Goal: Information Seeking & Learning: Learn about a topic

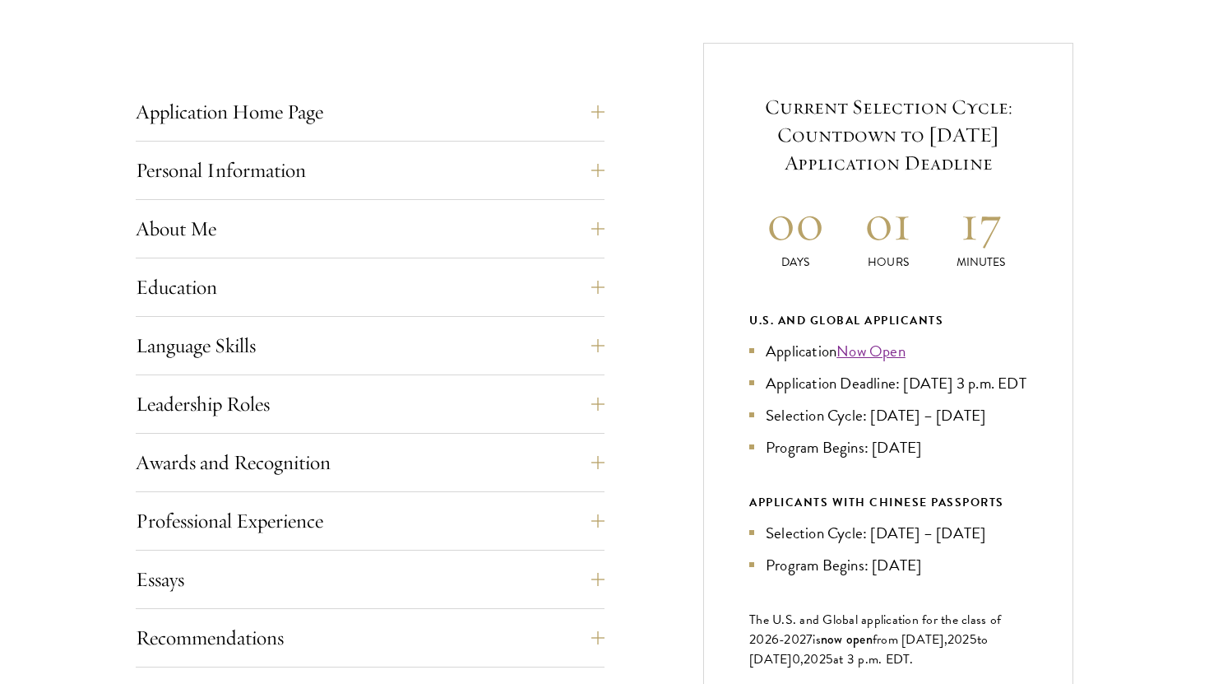
scroll to position [734, 0]
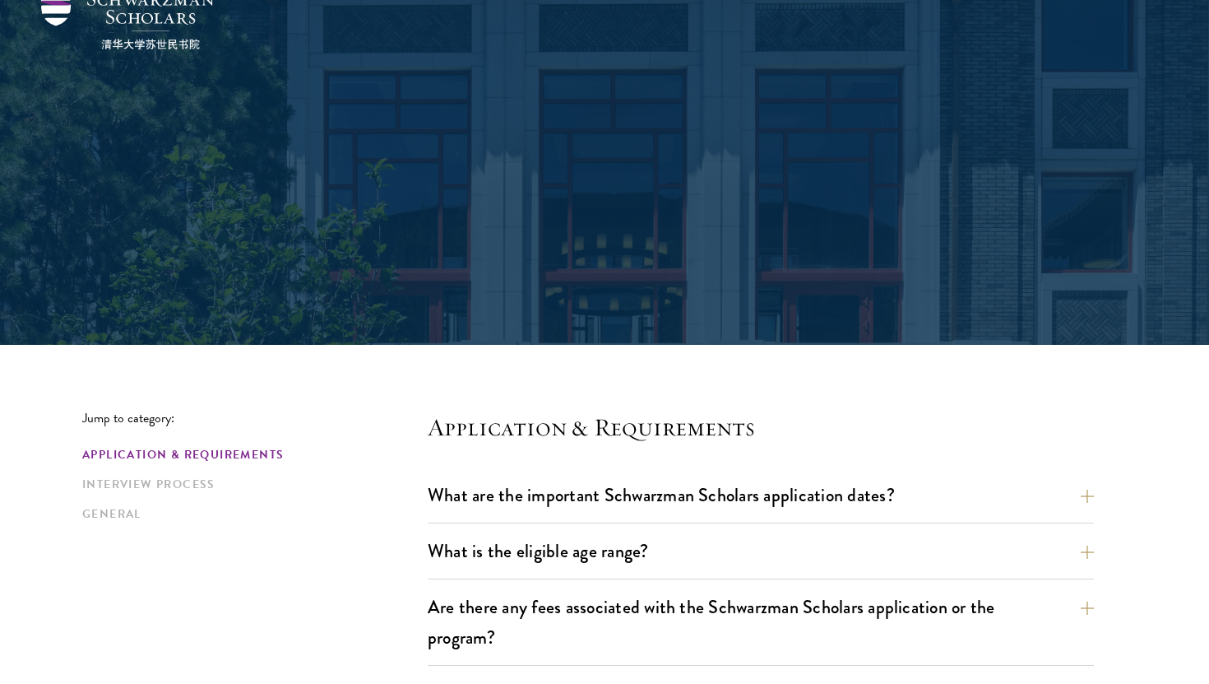
scroll to position [181, 0]
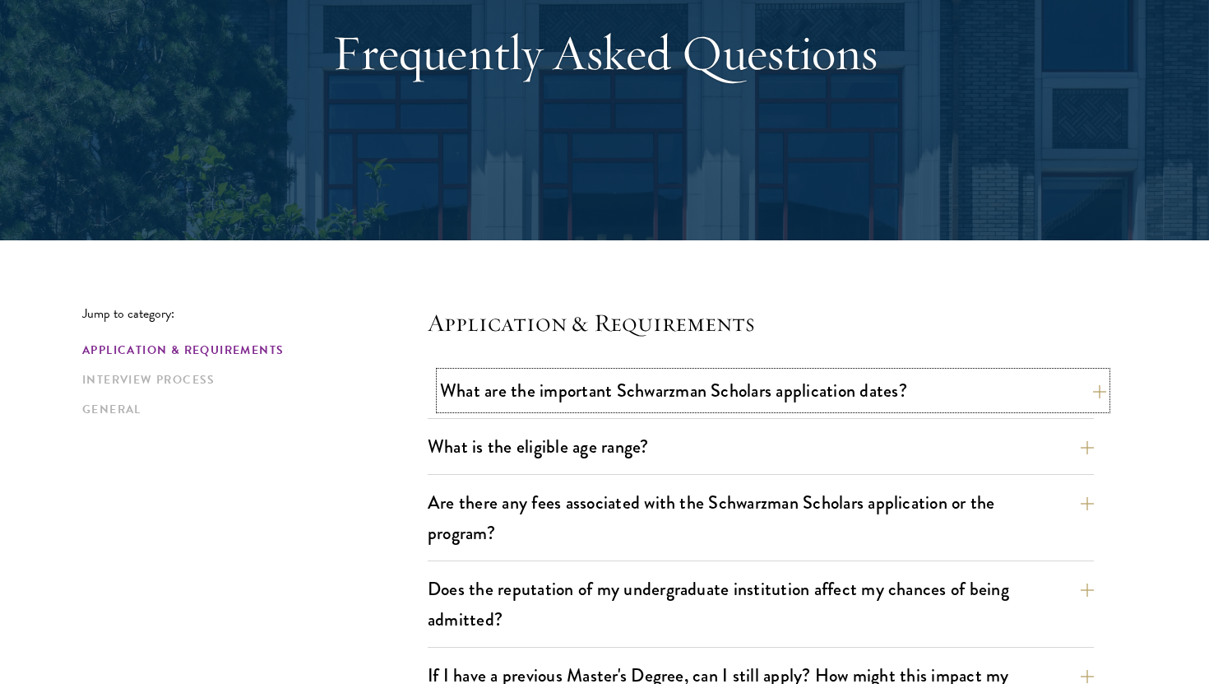
click at [670, 387] on button "What are the important Schwarzman Scholars application dates?" at bounding box center [773, 390] width 666 height 37
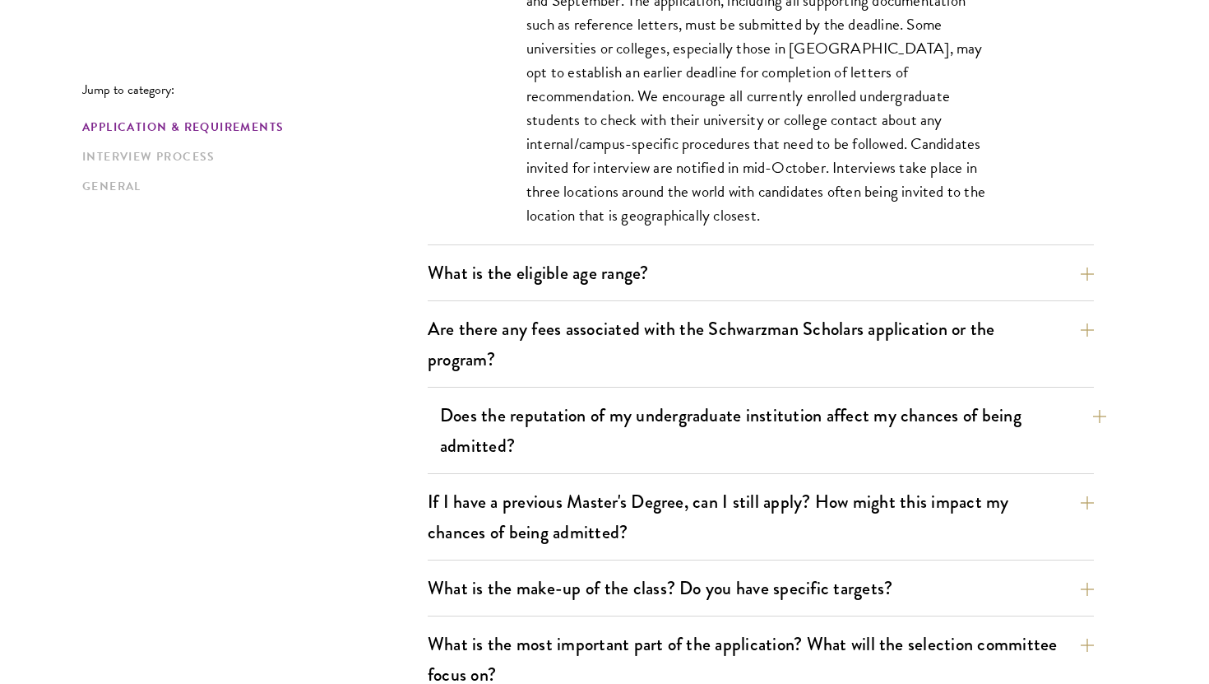
scroll to position [926, 0]
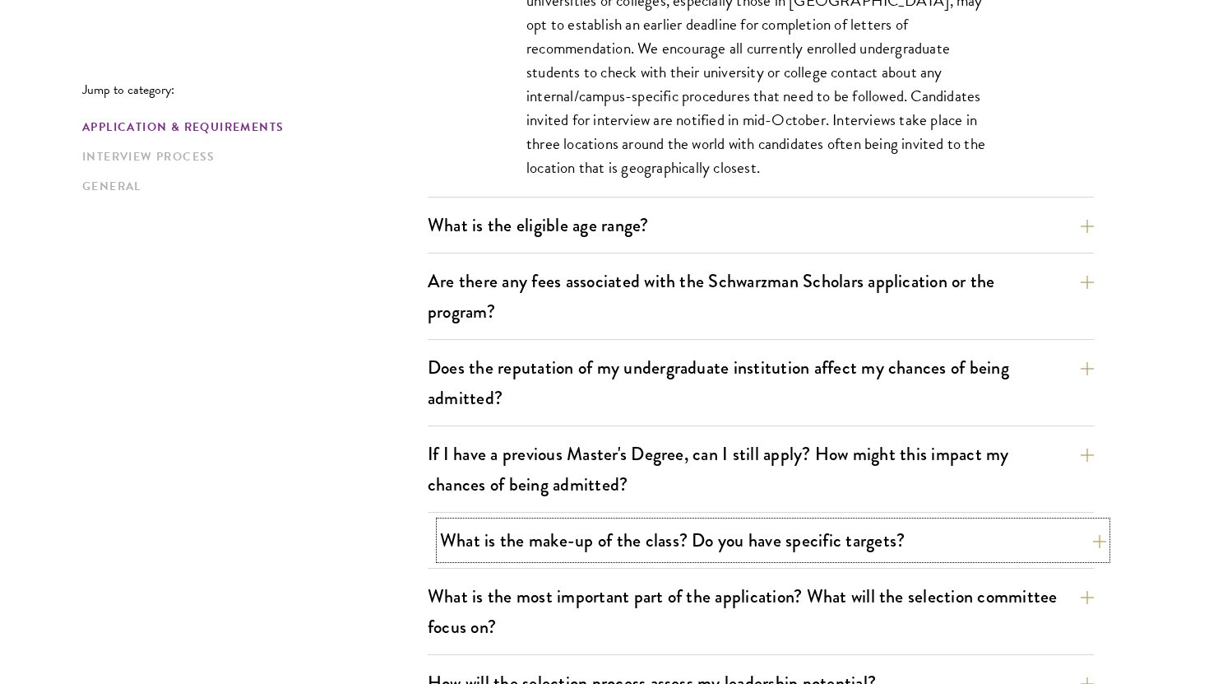
click at [669, 521] on button "What is the make-up of the class? Do you have specific targets?" at bounding box center [773, 539] width 666 height 37
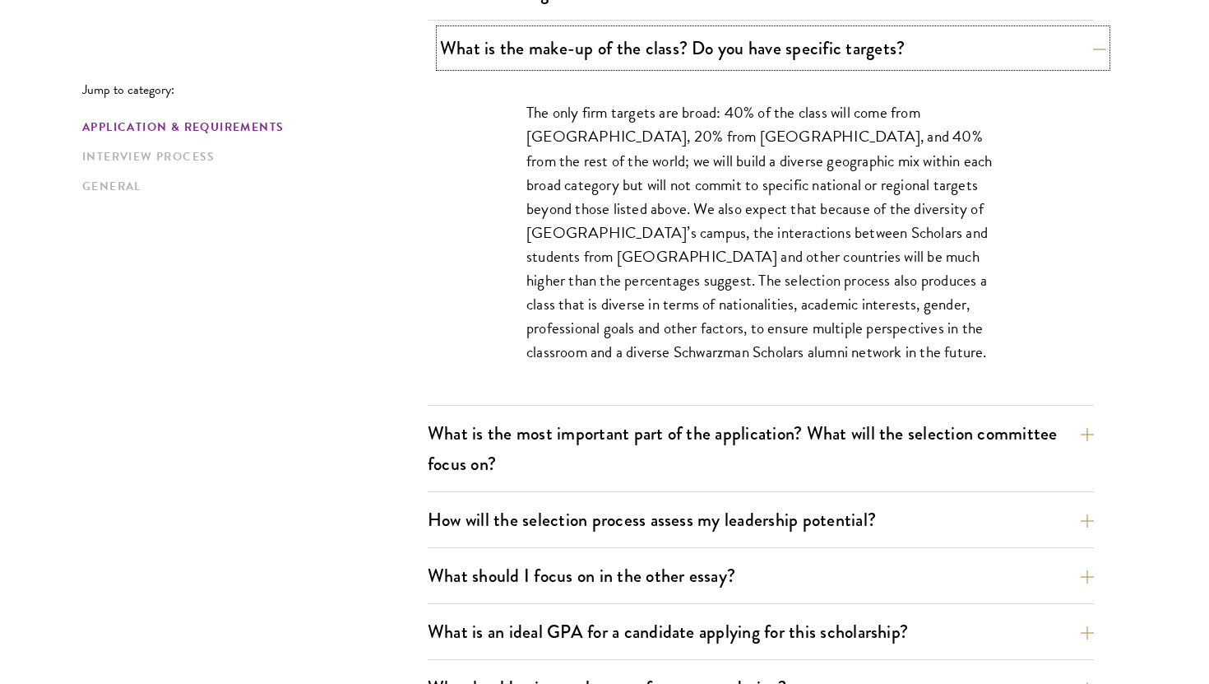
scroll to position [935, 0]
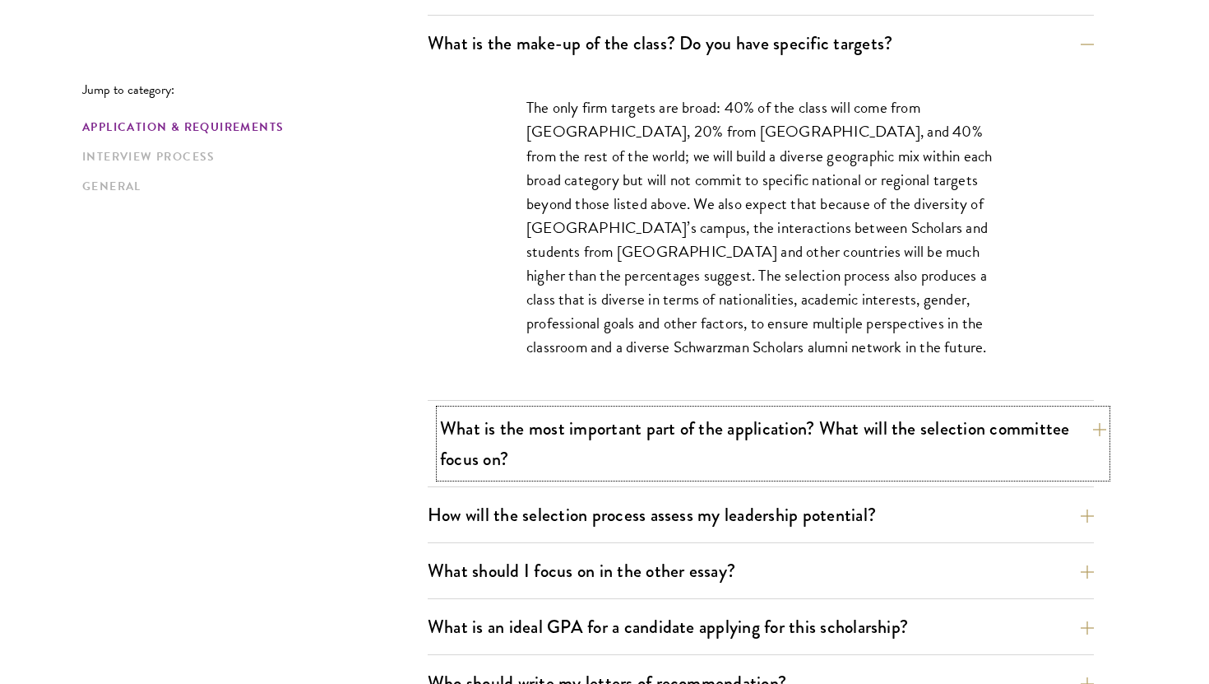
click at [653, 410] on button "What is the most important part of the application? What will the selection com…" at bounding box center [773, 443] width 666 height 67
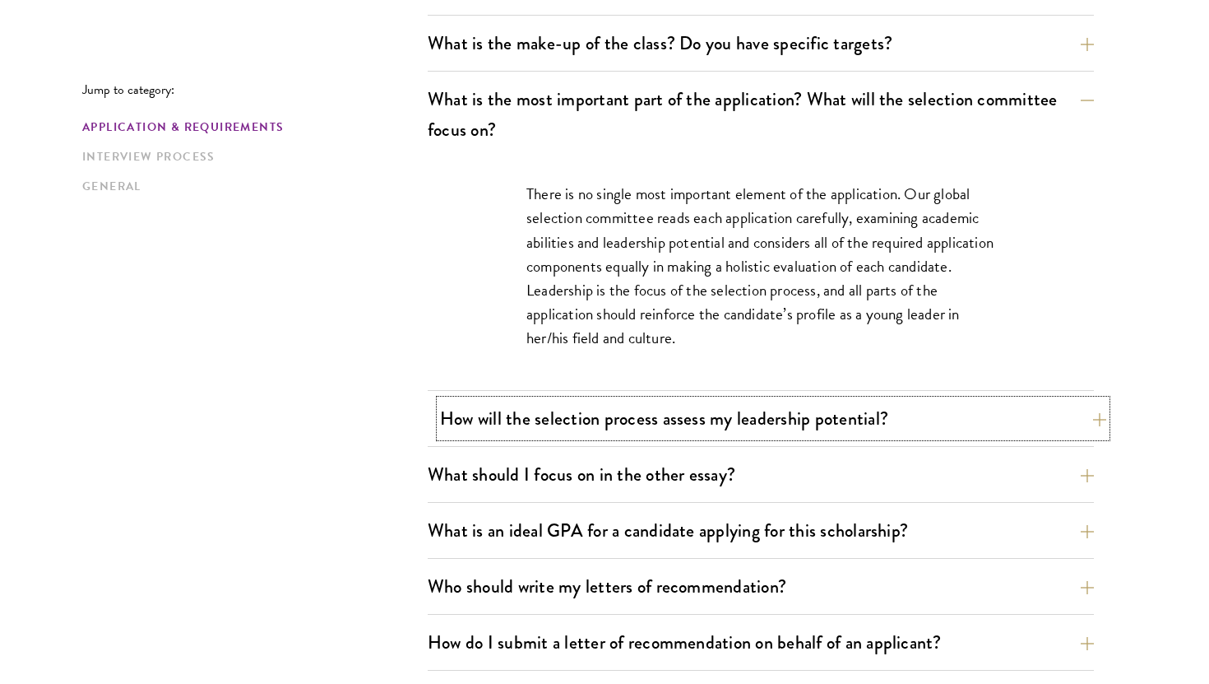
click at [645, 400] on button "How will the selection process assess my leadership potential?" at bounding box center [773, 418] width 666 height 37
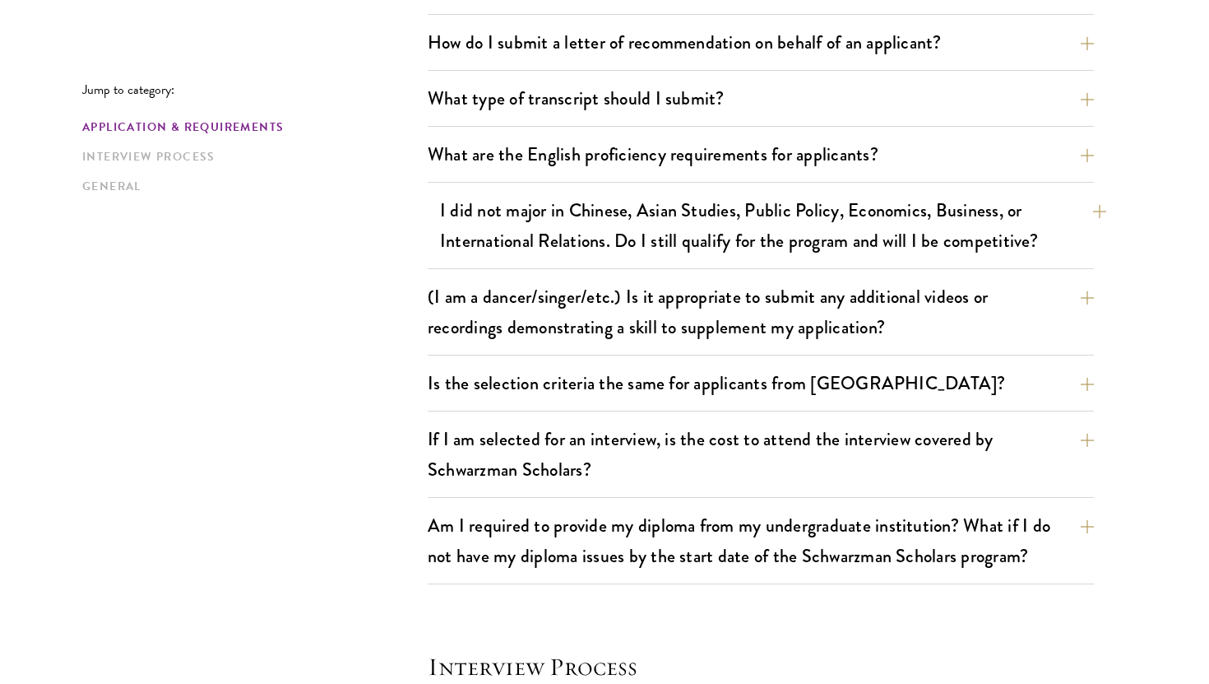
scroll to position [2179, 0]
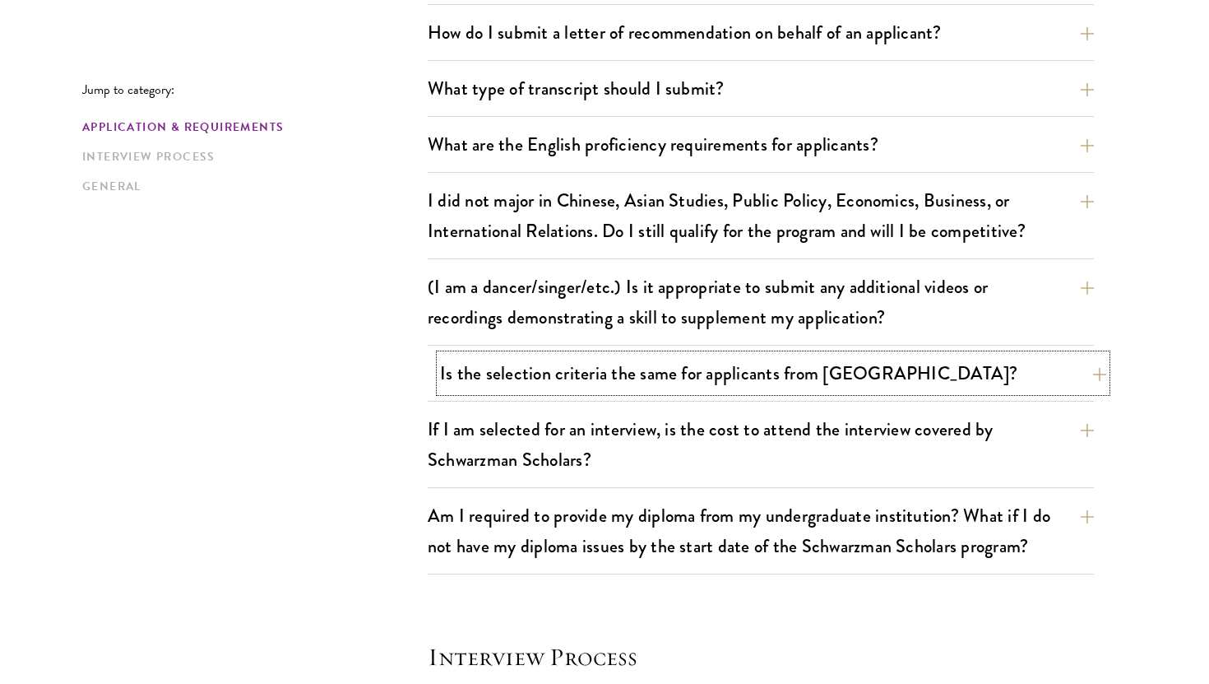
click at [615, 355] on button "Is the selection criteria the same for applicants from China?" at bounding box center [773, 373] width 666 height 37
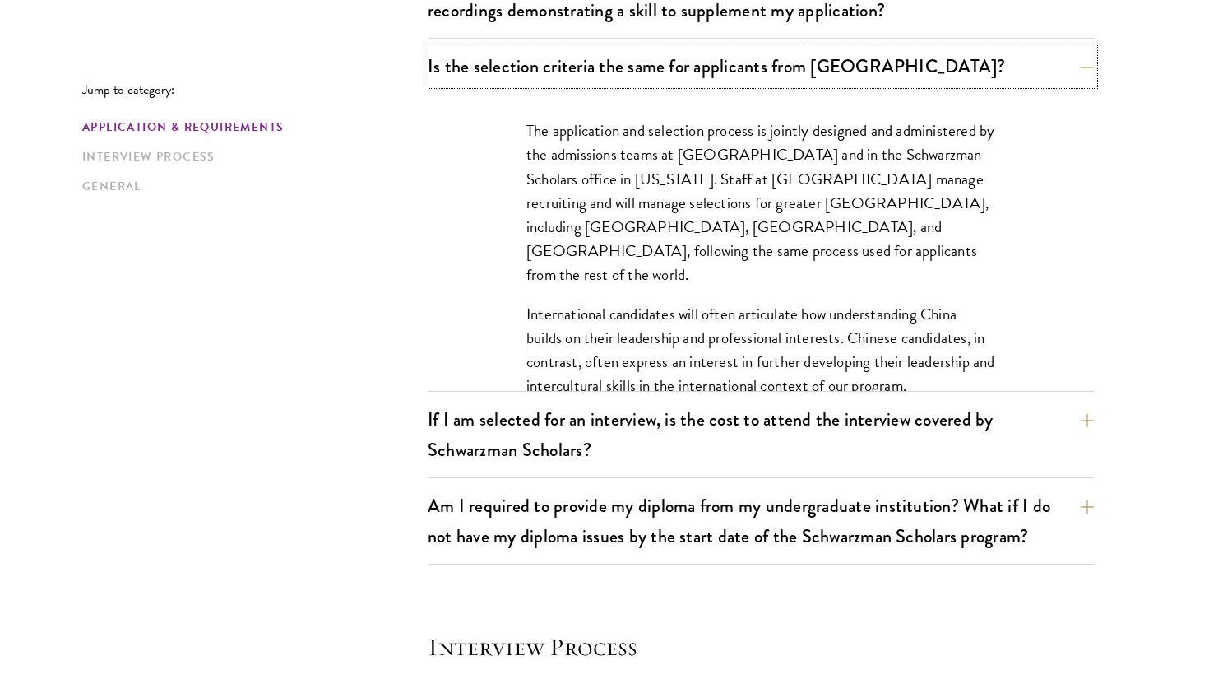
scroll to position [1620, 0]
click at [640, 416] on button "If I am selected for an interview, is the cost to attend the interview covered …" at bounding box center [761, 432] width 666 height 67
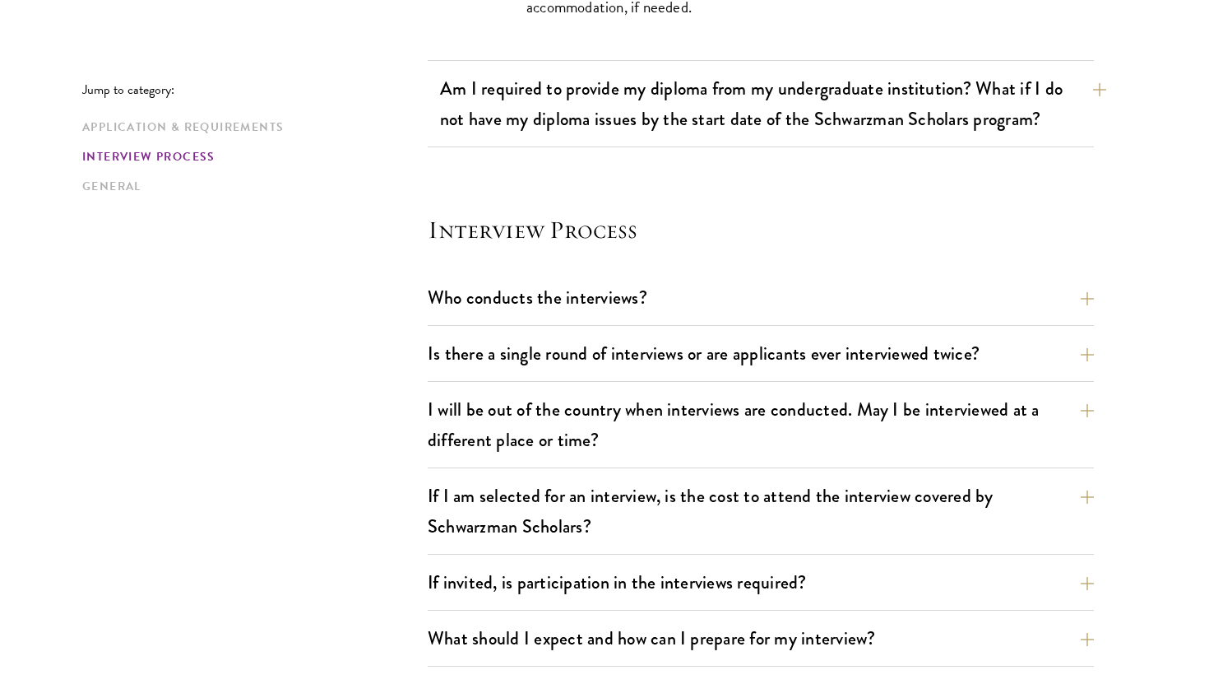
scroll to position [1857, 0]
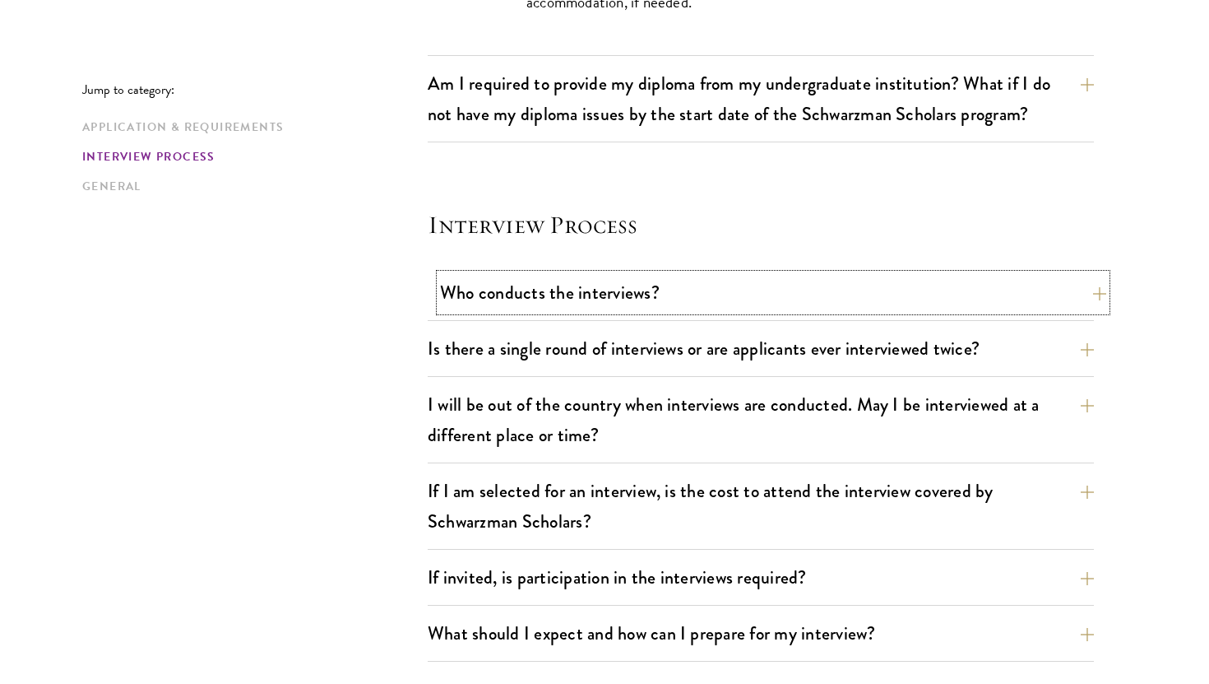
click at [648, 274] on button "Who conducts the interviews?" at bounding box center [773, 292] width 666 height 37
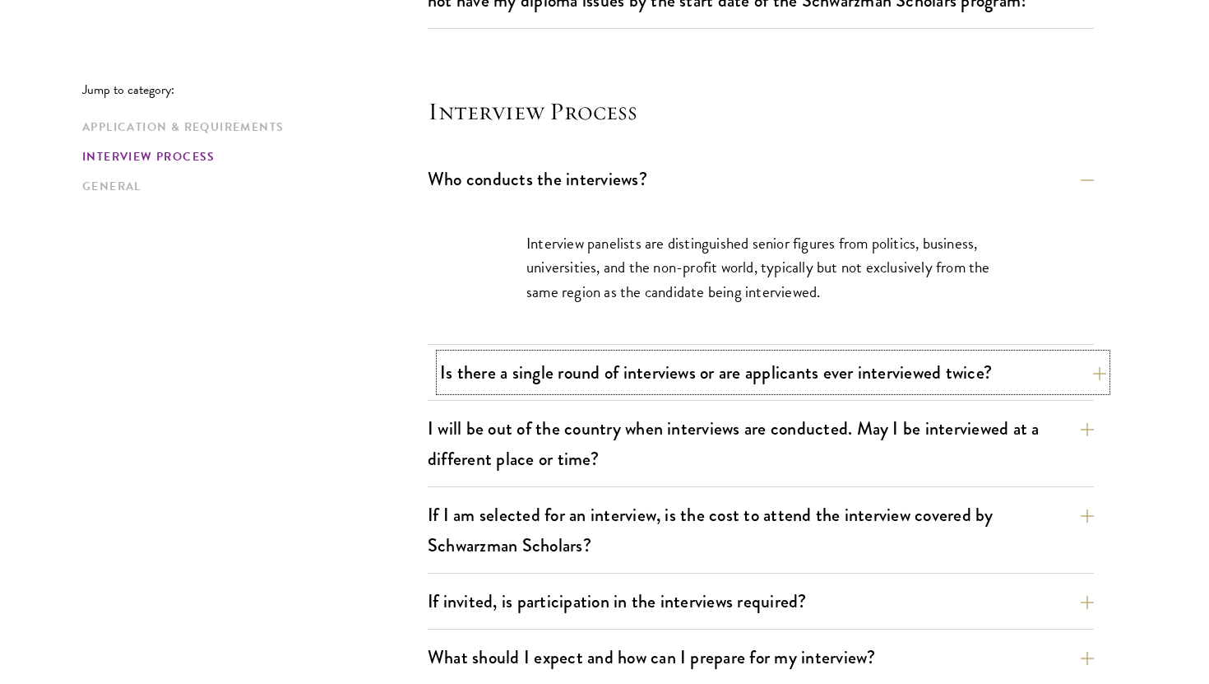
click at [646, 354] on button "Is there a single round of interviews or are applicants ever interviewed twice?" at bounding box center [773, 372] width 666 height 37
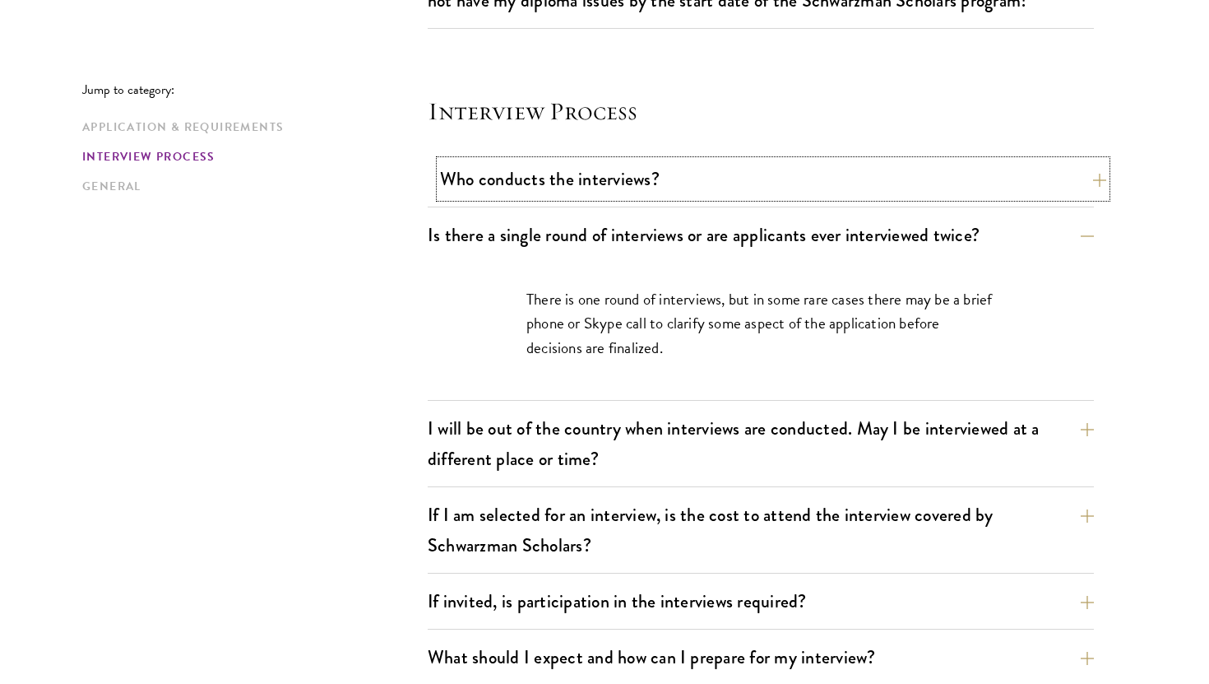
click at [656, 160] on button "Who conducts the interviews?" at bounding box center [773, 178] width 666 height 37
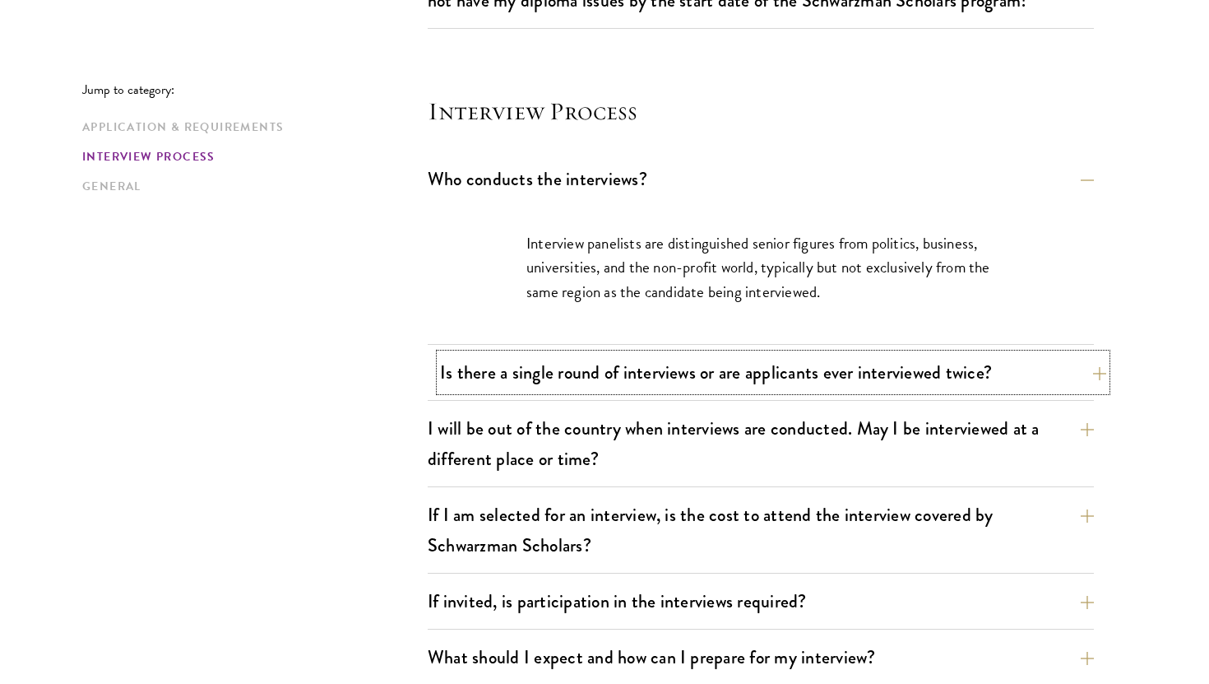
click at [634, 354] on button "Is there a single round of interviews or are applicants ever interviewed twice?" at bounding box center [773, 372] width 666 height 37
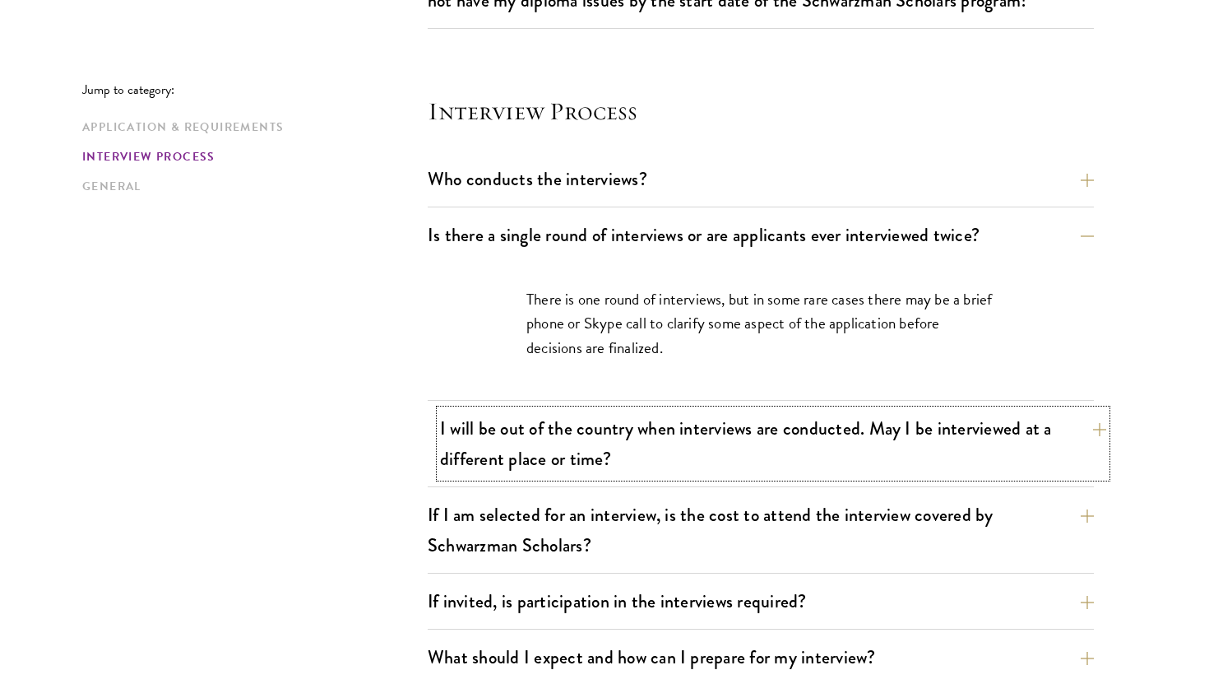
click at [628, 410] on button "I will be out of the country when interviews are conducted. May I be interviewe…" at bounding box center [773, 443] width 666 height 67
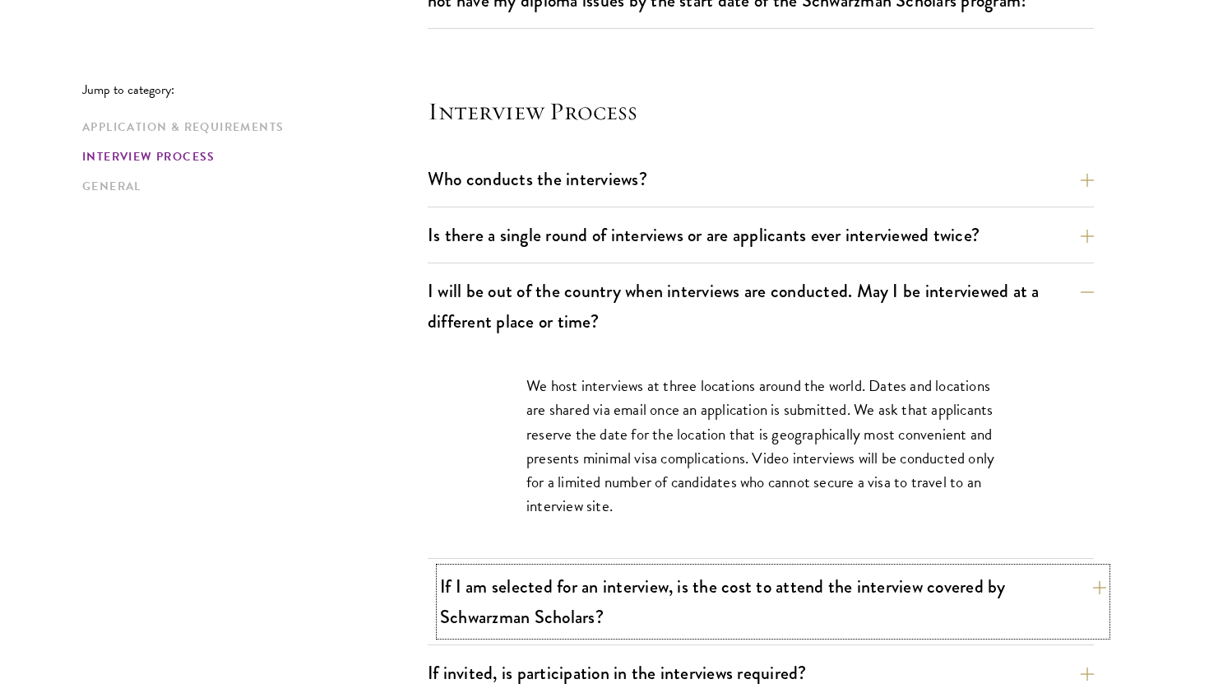
click at [614, 568] on button "If I am selected for an interview, is the cost to attend the interview covered …" at bounding box center [773, 601] width 666 height 67
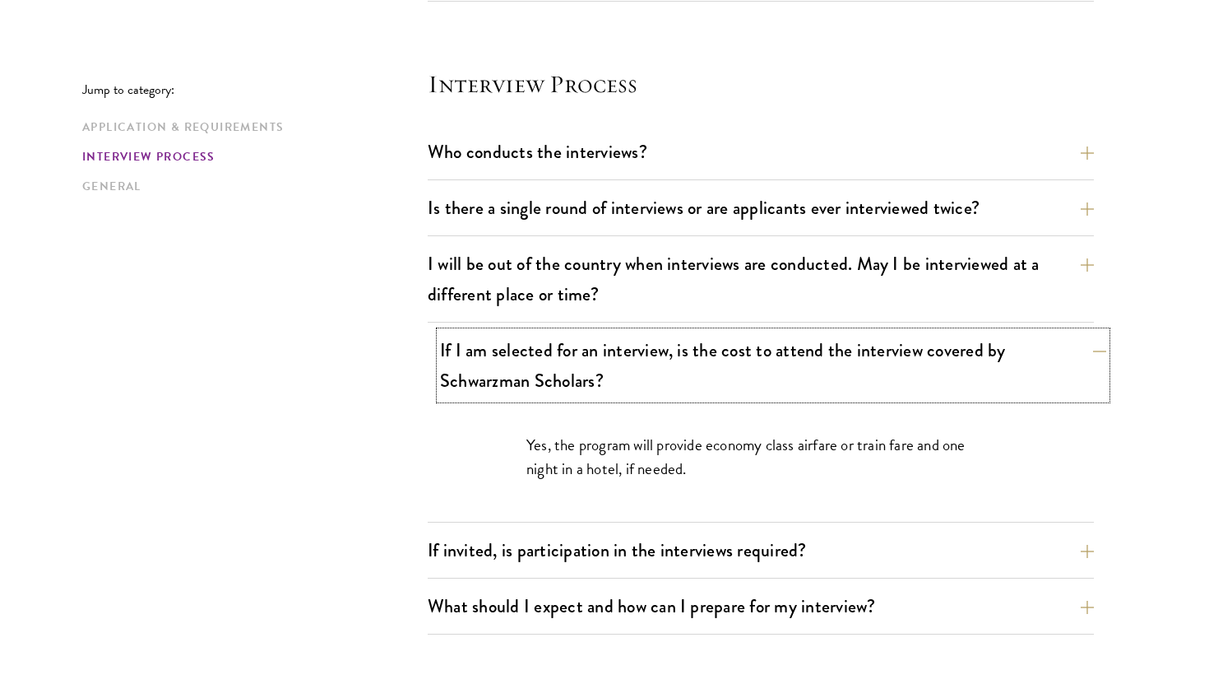
scroll to position [1888, 0]
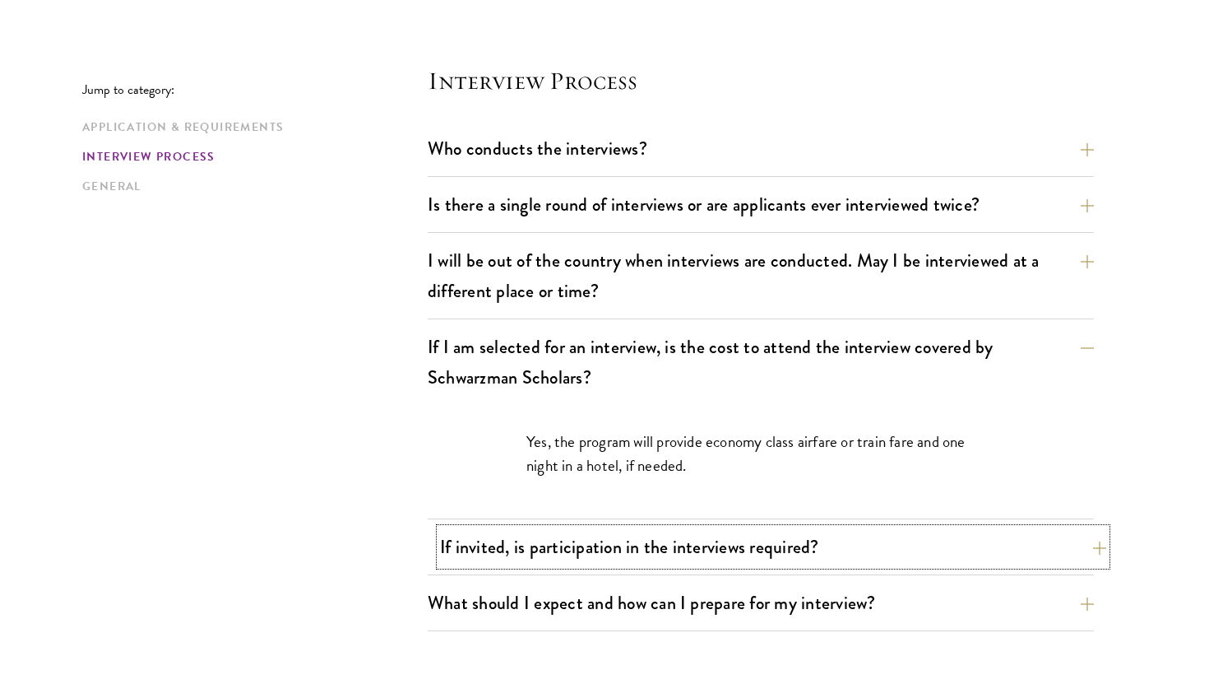
click at [616, 528] on button "If invited, is participation in the interviews required?" at bounding box center [773, 546] width 666 height 37
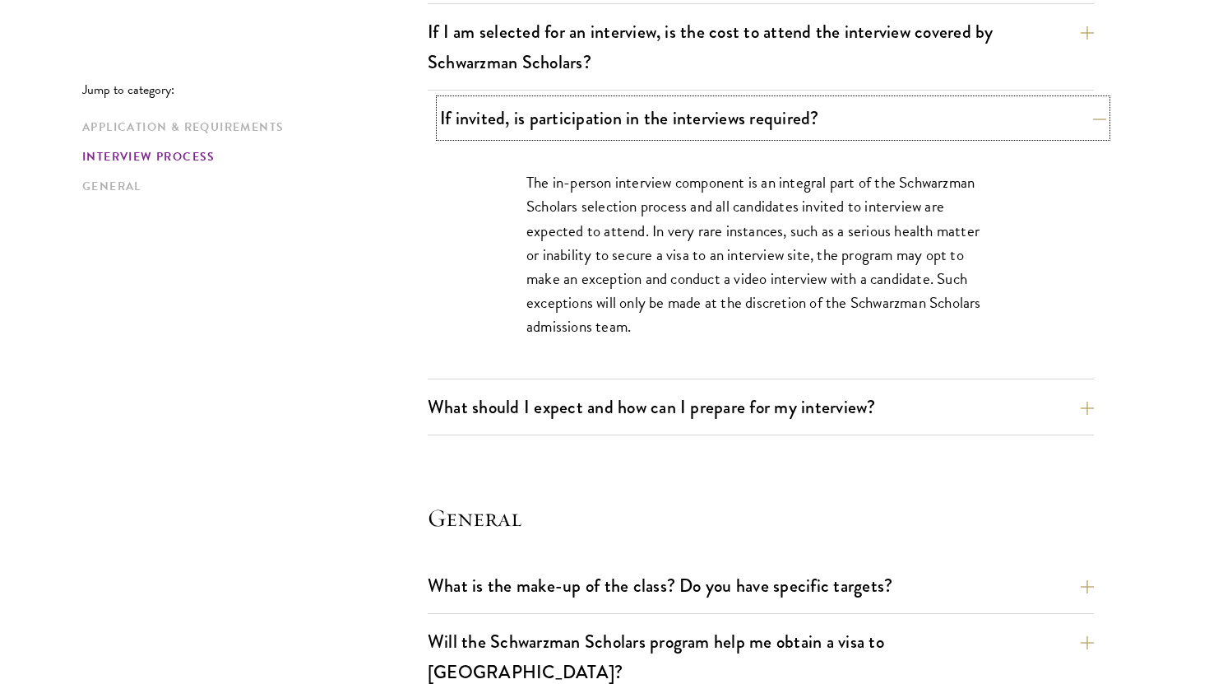
scroll to position [2206, 0]
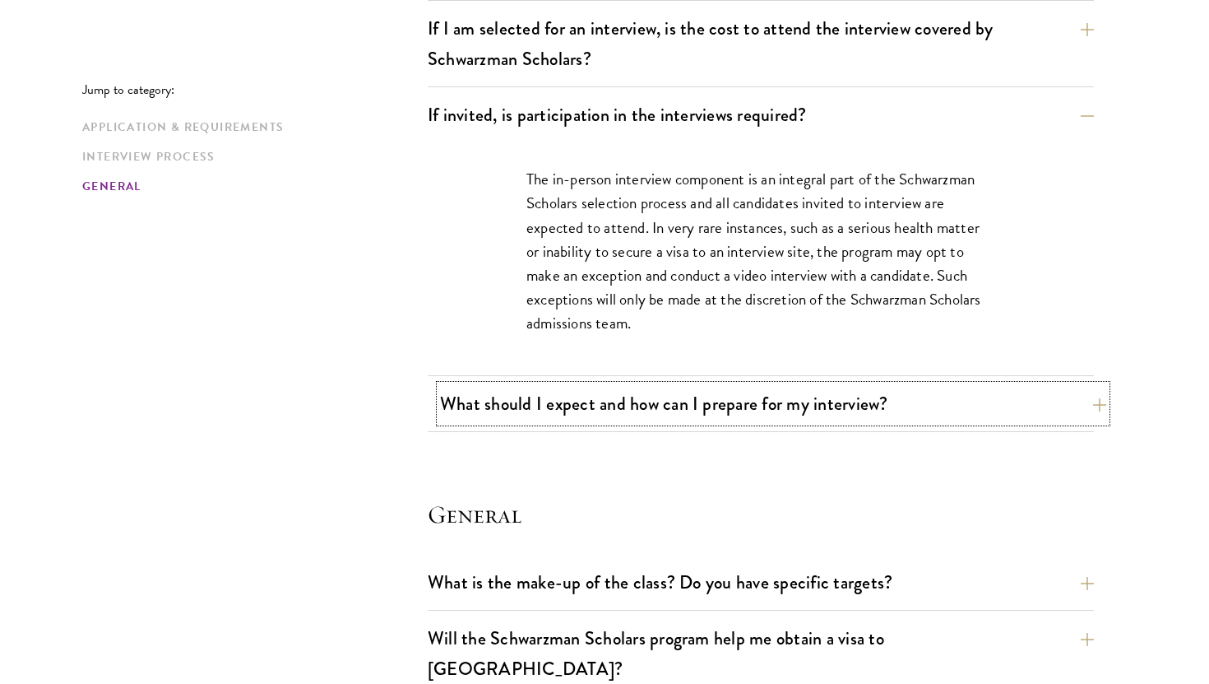
click at [666, 385] on button "What should I expect and how can I prepare for my interview?" at bounding box center [773, 403] width 666 height 37
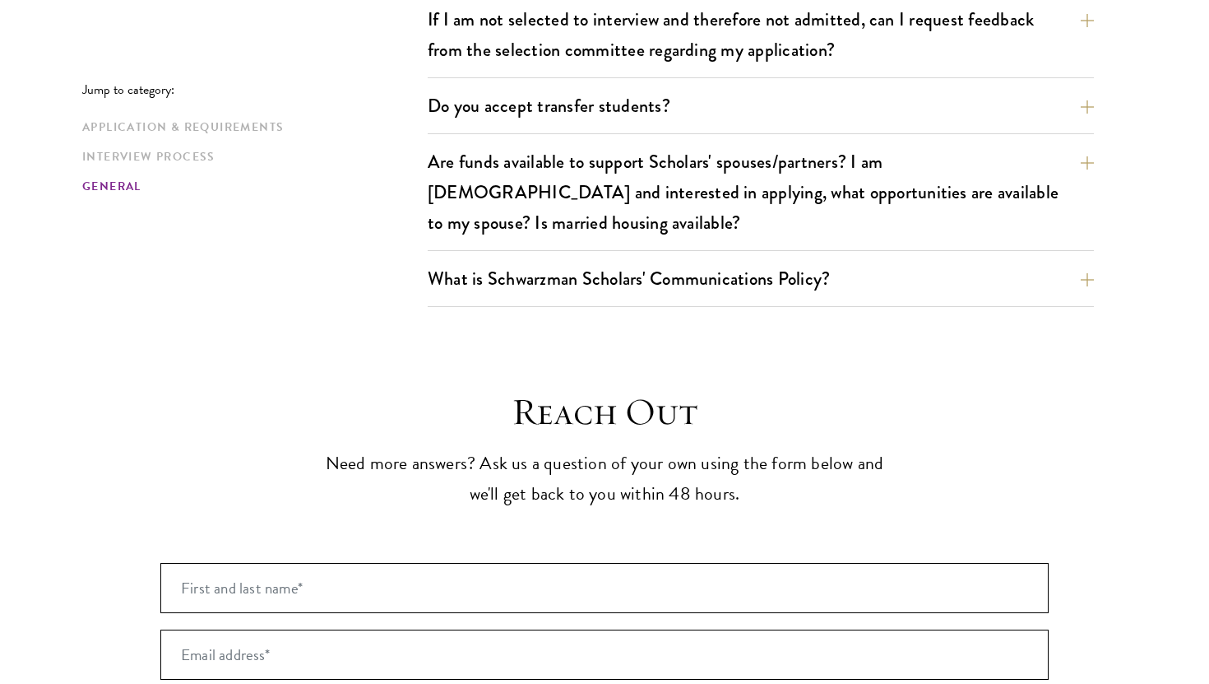
scroll to position [3810, 0]
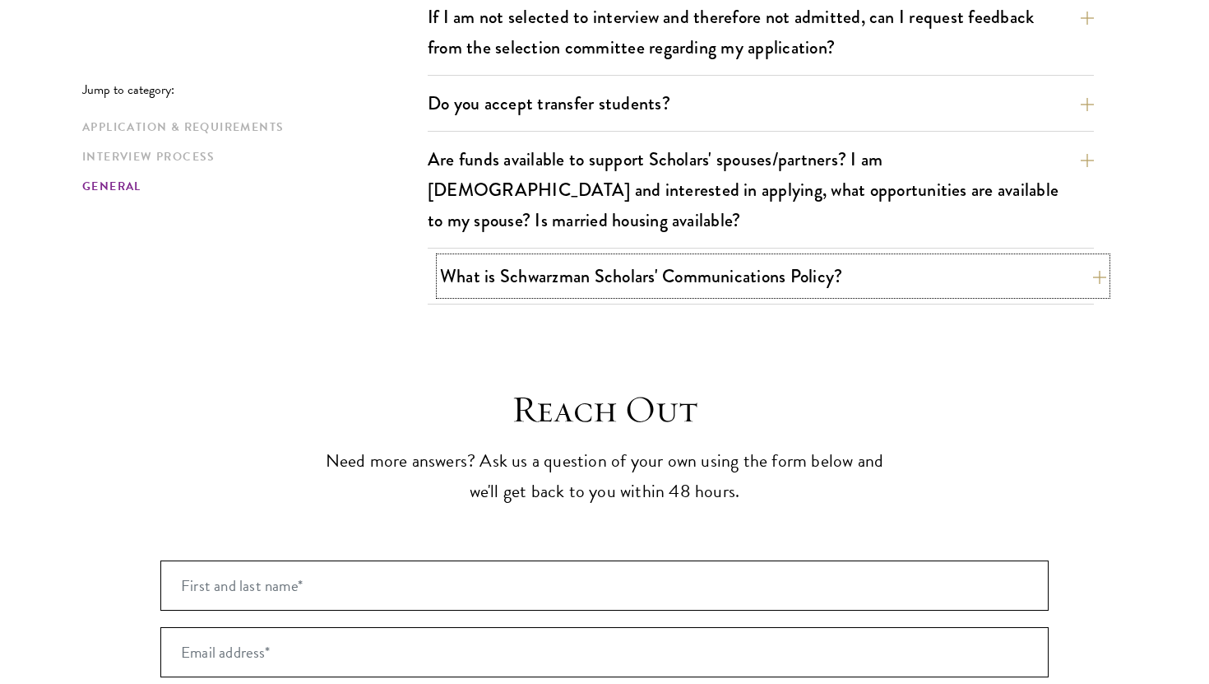
click at [699, 257] on button "What is Schwarzman Scholars' Communications Policy?" at bounding box center [773, 275] width 666 height 37
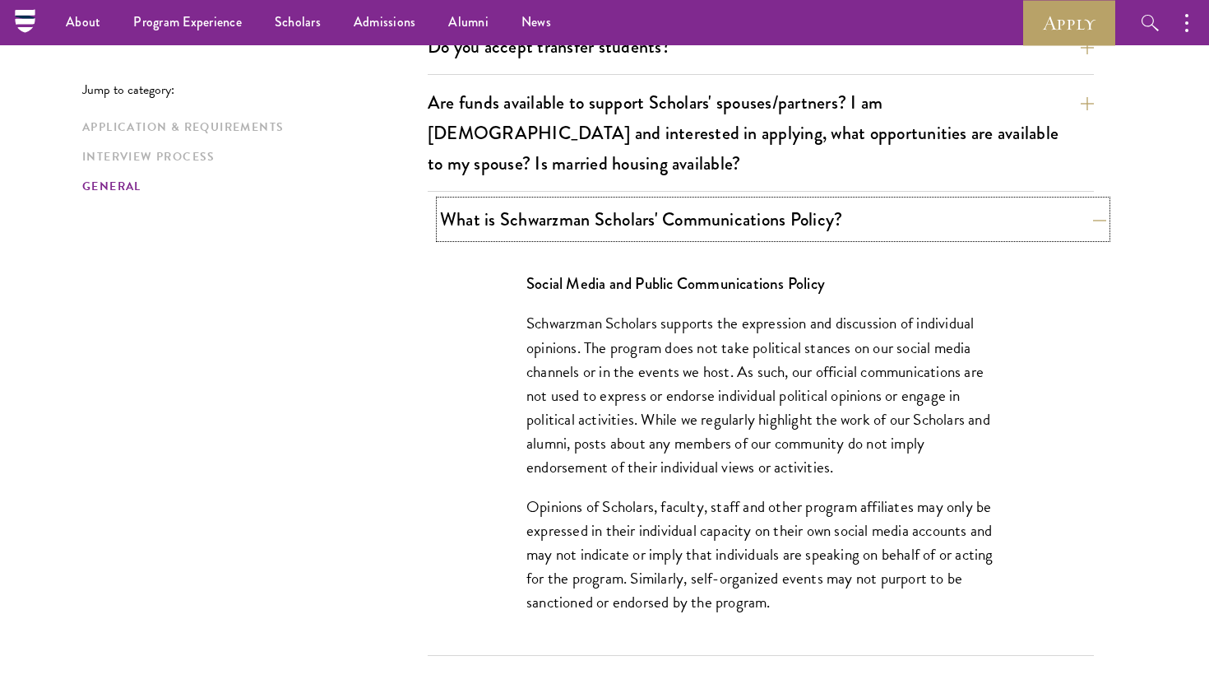
scroll to position [2793, 0]
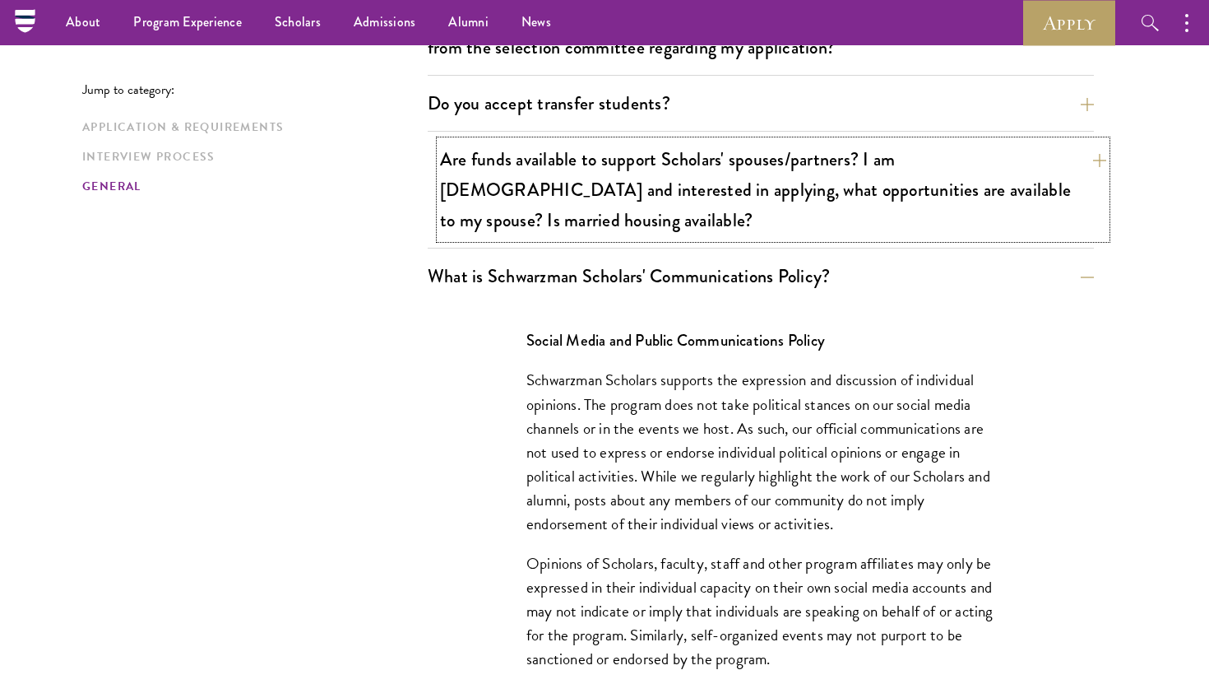
click at [693, 141] on button "Are funds available to support Scholars' spouses/partners? I am married and int…" at bounding box center [773, 190] width 666 height 98
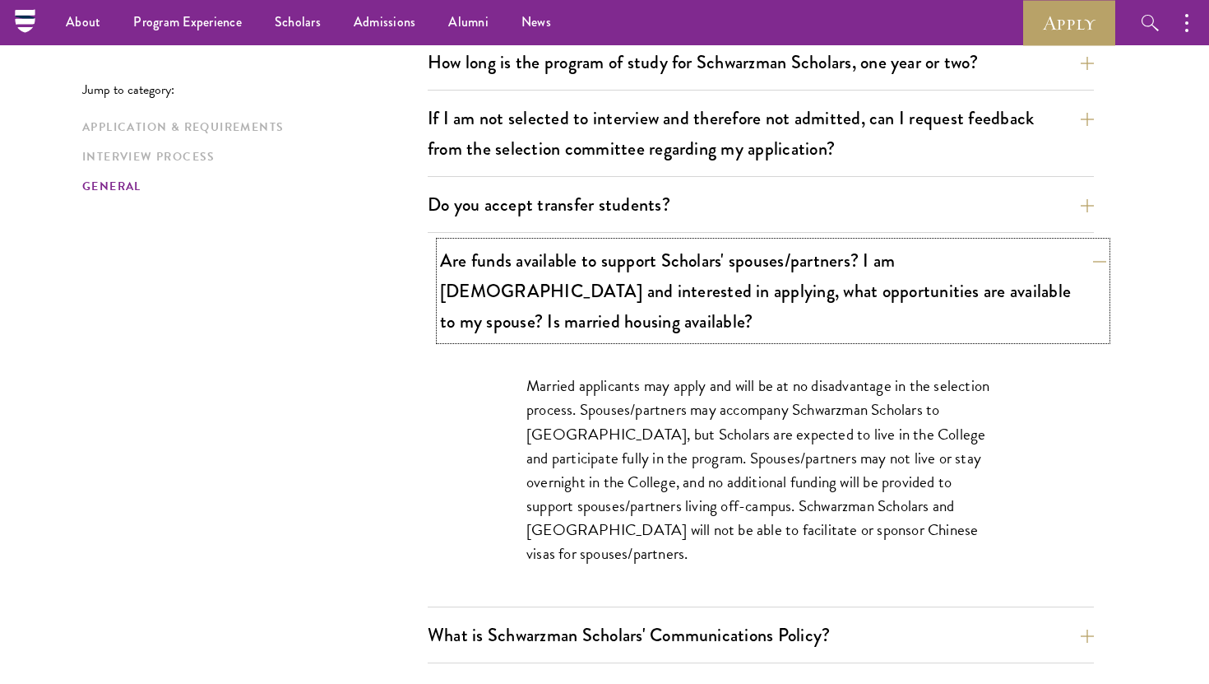
scroll to position [2627, 0]
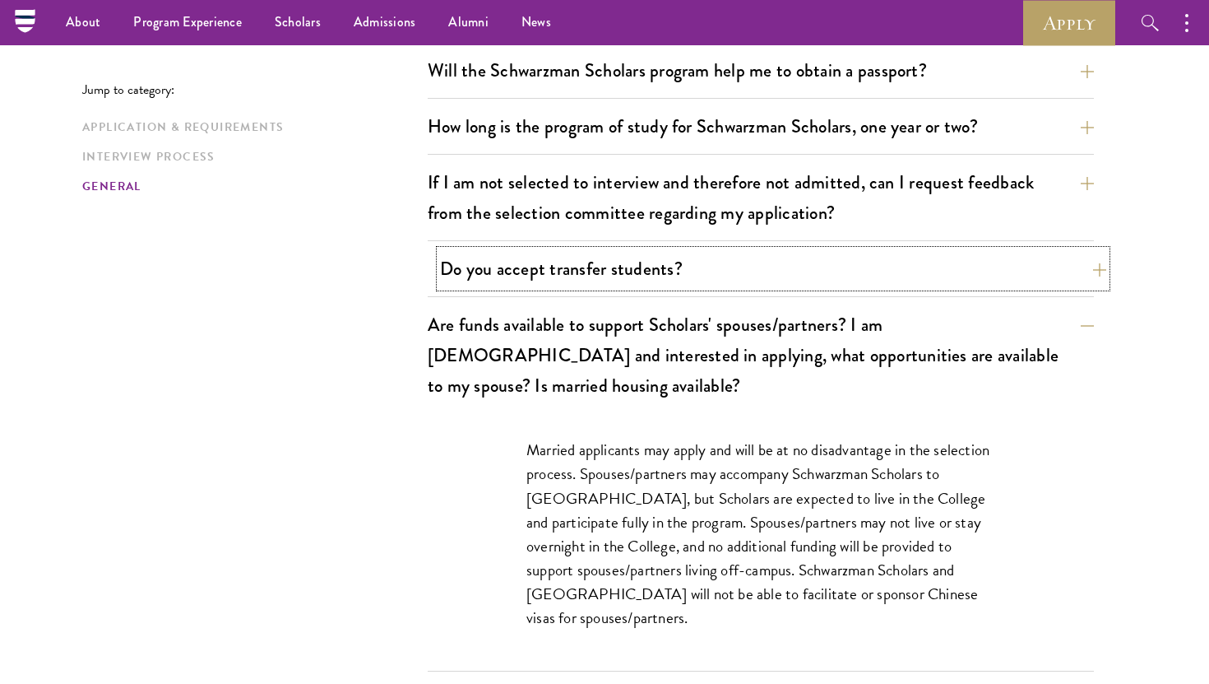
click at [687, 250] on button "Do you accept transfer students?" at bounding box center [773, 268] width 666 height 37
